Goal: Task Accomplishment & Management: Contribute content

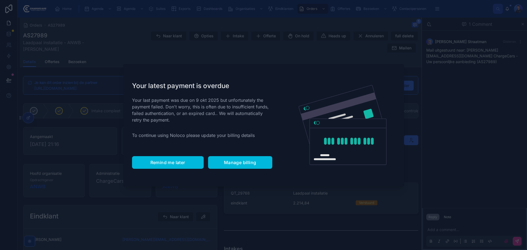
click at [172, 163] on span "Remind me later" at bounding box center [168, 162] width 35 height 5
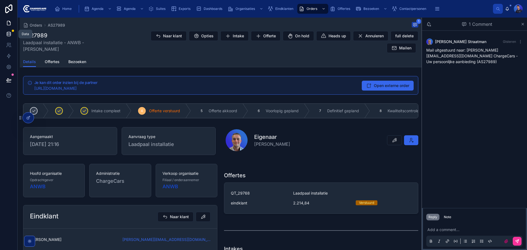
click at [9, 35] on icon at bounding box center [9, 34] width 4 height 2
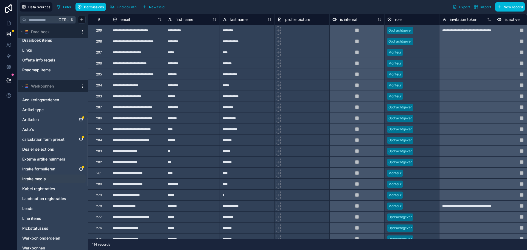
scroll to position [302, 0]
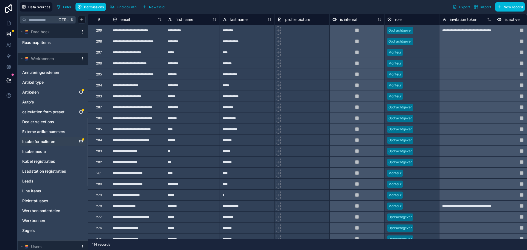
click at [47, 143] on span "Intake formulieren" at bounding box center [38, 141] width 33 height 5
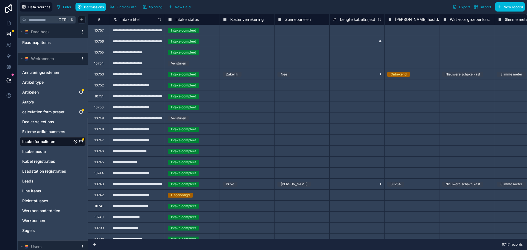
click at [186, 7] on span "New field" at bounding box center [183, 7] width 16 height 4
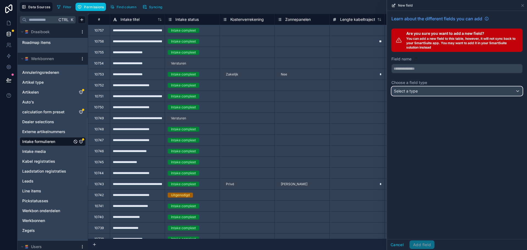
click at [431, 88] on div "Select a type" at bounding box center [457, 91] width 131 height 9
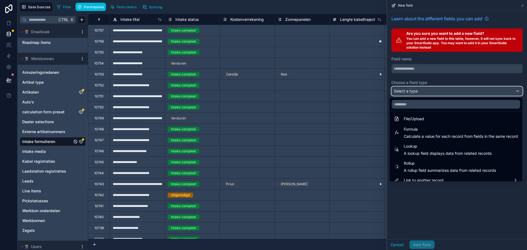
scroll to position [142, 0]
